Goal: Transaction & Acquisition: Purchase product/service

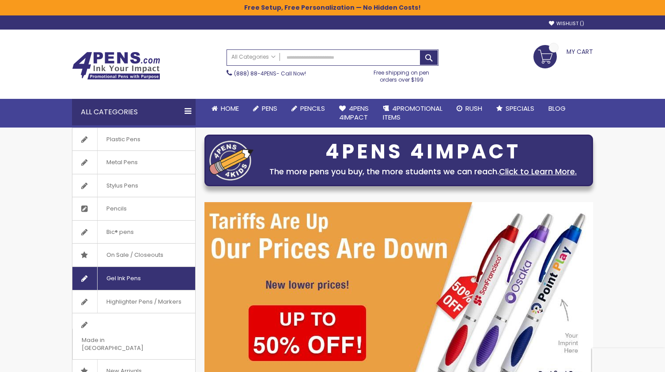
click at [125, 275] on span "Gel Ink Pens" at bounding box center [123, 278] width 53 height 23
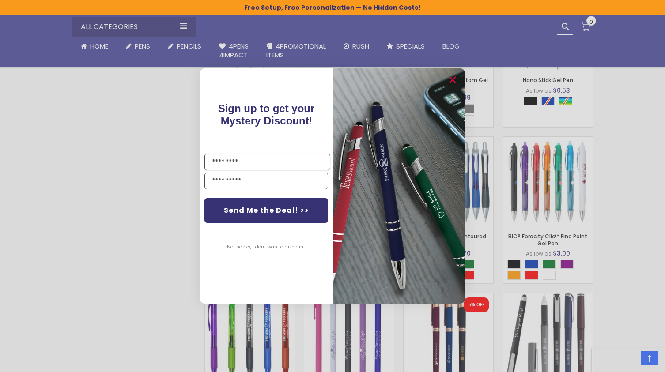
scroll to position [634, 0]
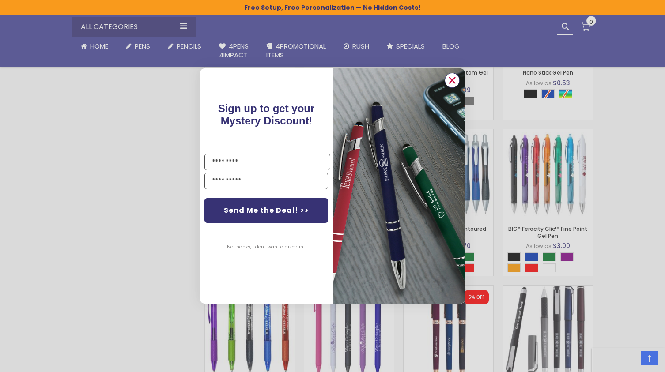
click at [449, 80] on circle "Close dialog" at bounding box center [452, 80] width 13 height 13
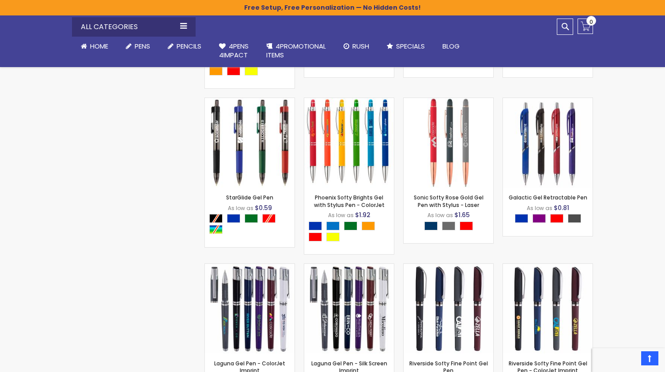
scroll to position [1916, 0]
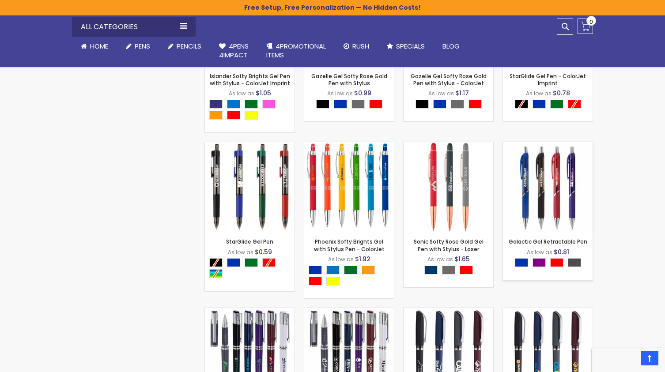
click at [548, 199] on img at bounding box center [548, 187] width 90 height 90
